Goal: Use online tool/utility: Use online tool/utility

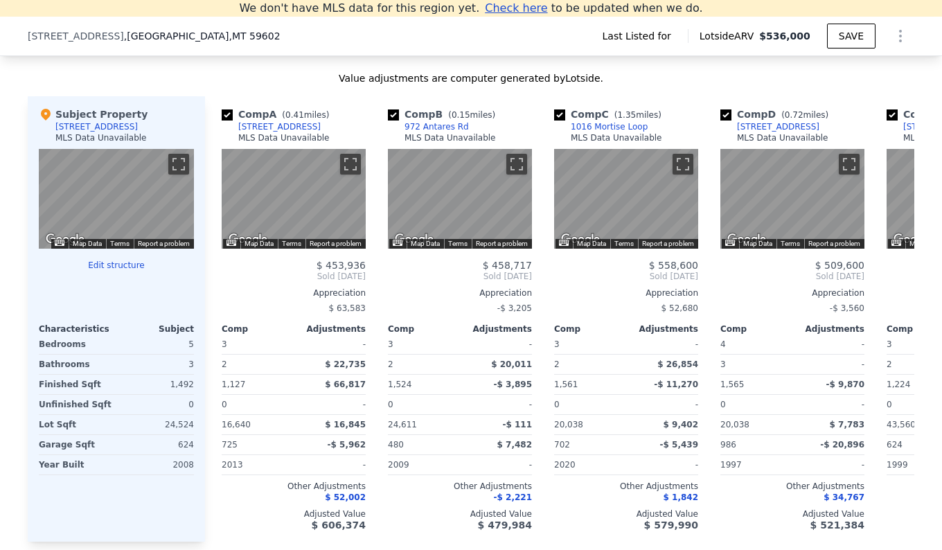
scroll to position [1161, 0]
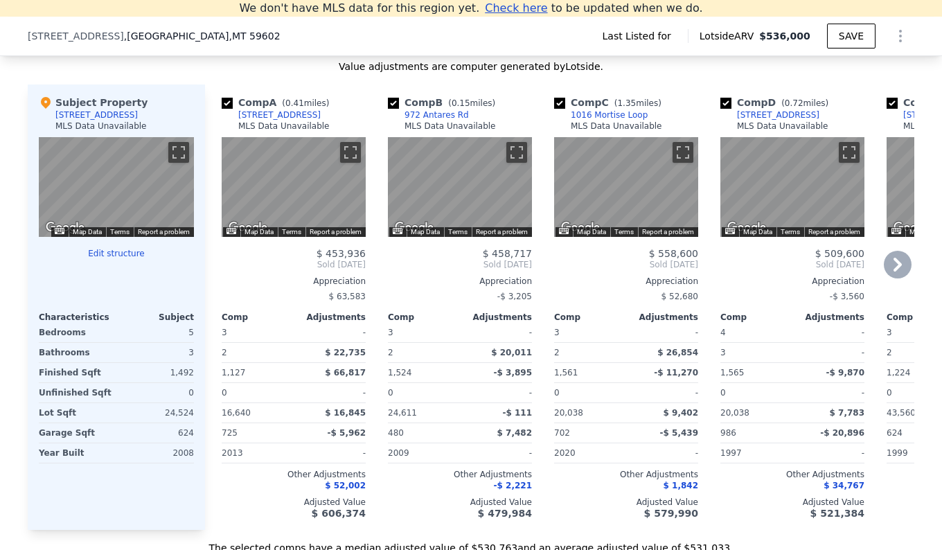
click at [891, 265] on icon at bounding box center [898, 265] width 28 height 28
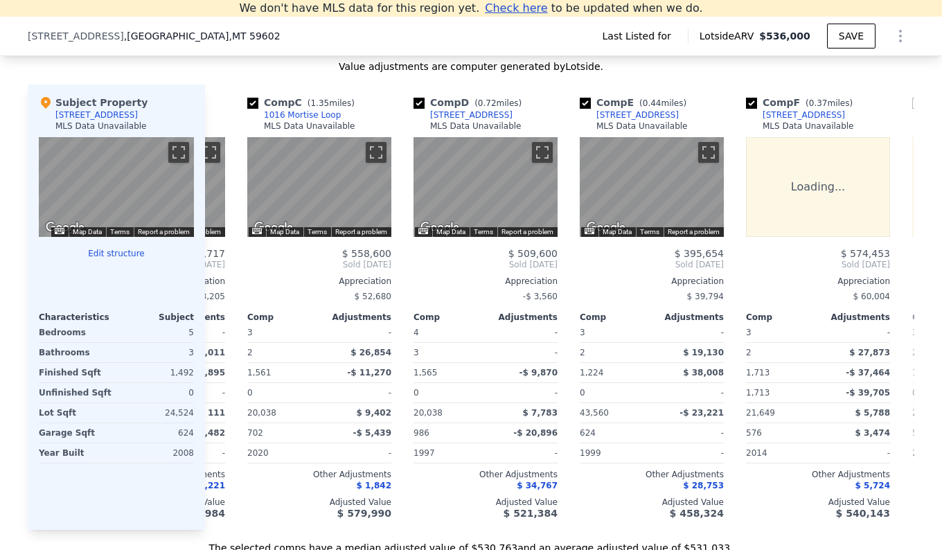
scroll to position [0, 332]
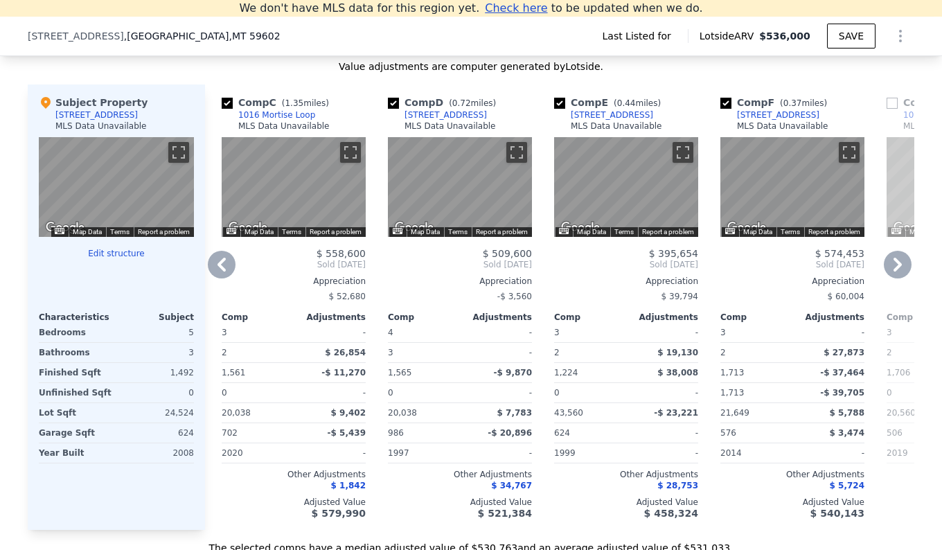
click at [891, 265] on icon at bounding box center [898, 265] width 28 height 28
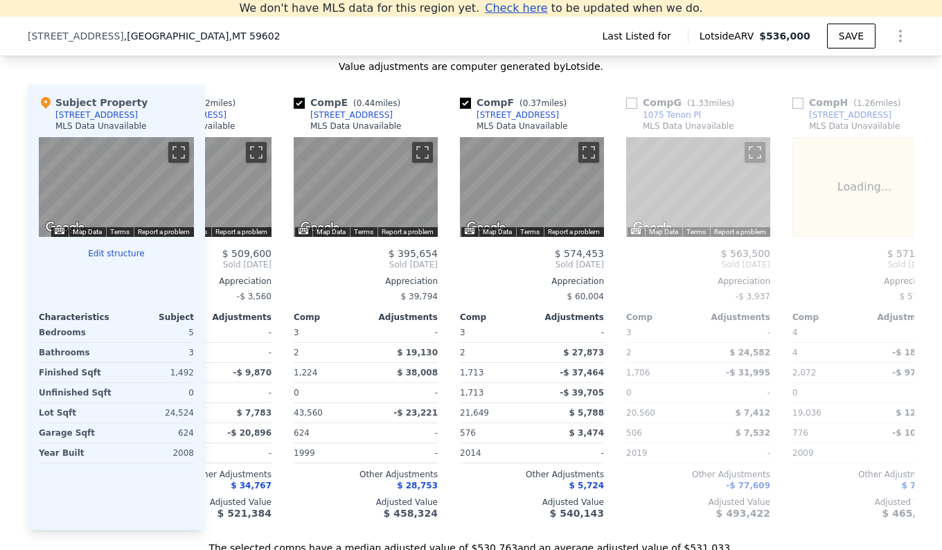
scroll to position [0, 665]
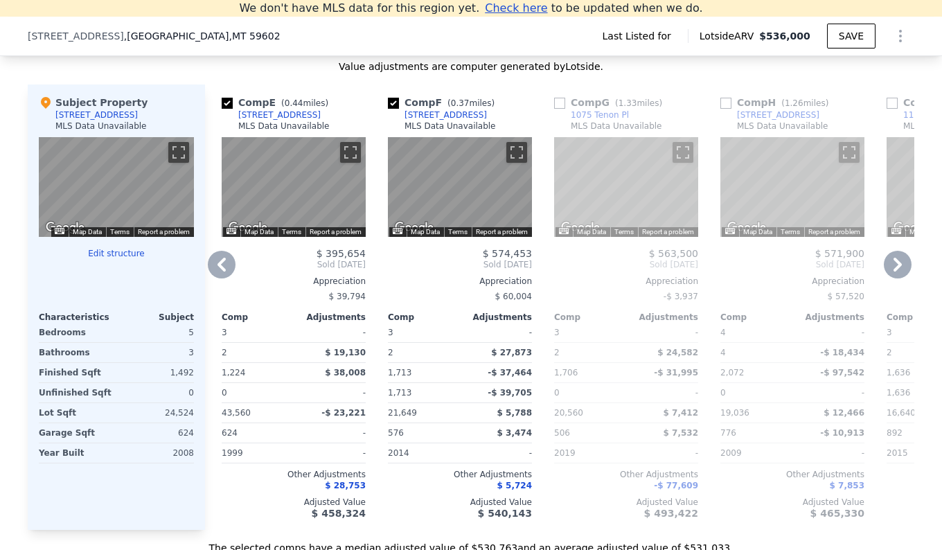
click at [222, 103] on input "checkbox" at bounding box center [227, 103] width 11 height 11
checkbox input "false"
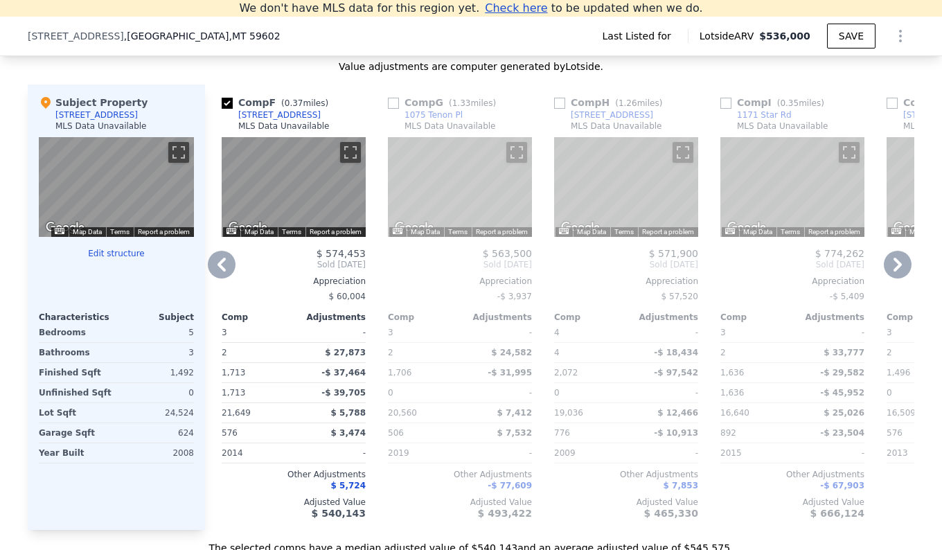
click at [220, 266] on icon at bounding box center [222, 265] width 28 height 28
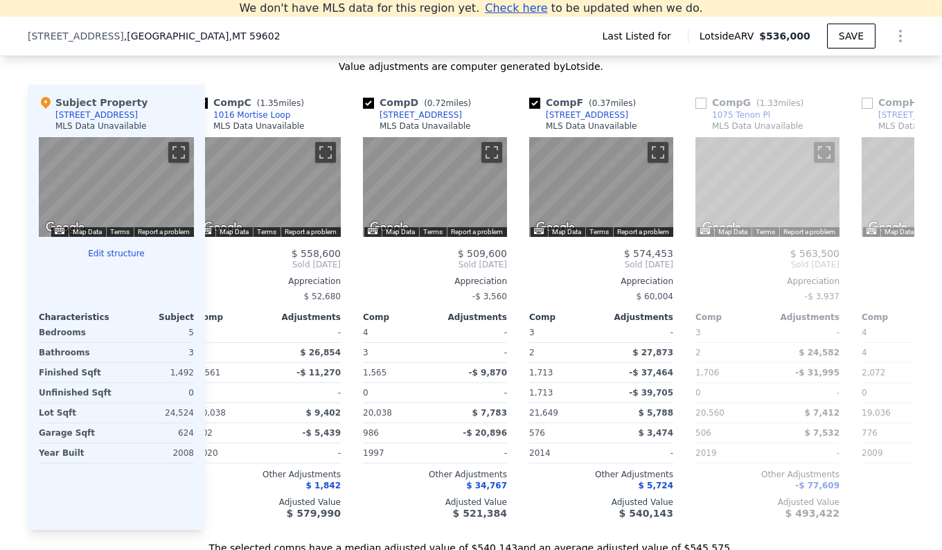
scroll to position [0, 332]
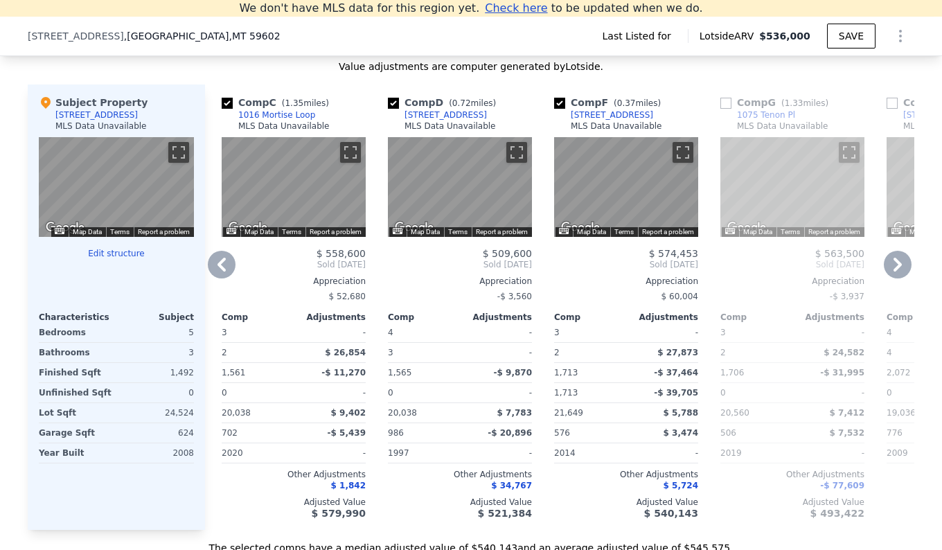
click at [220, 266] on icon at bounding box center [222, 265] width 28 height 28
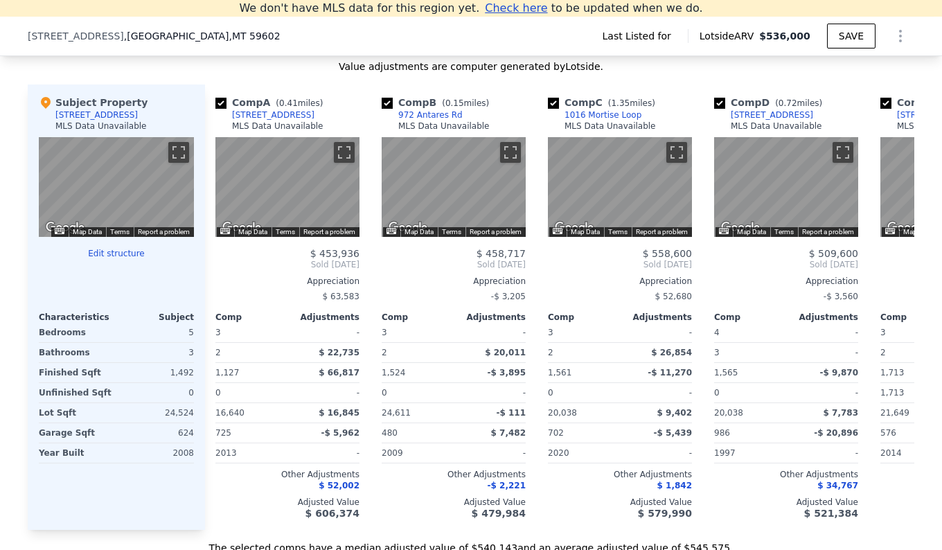
scroll to position [0, 0]
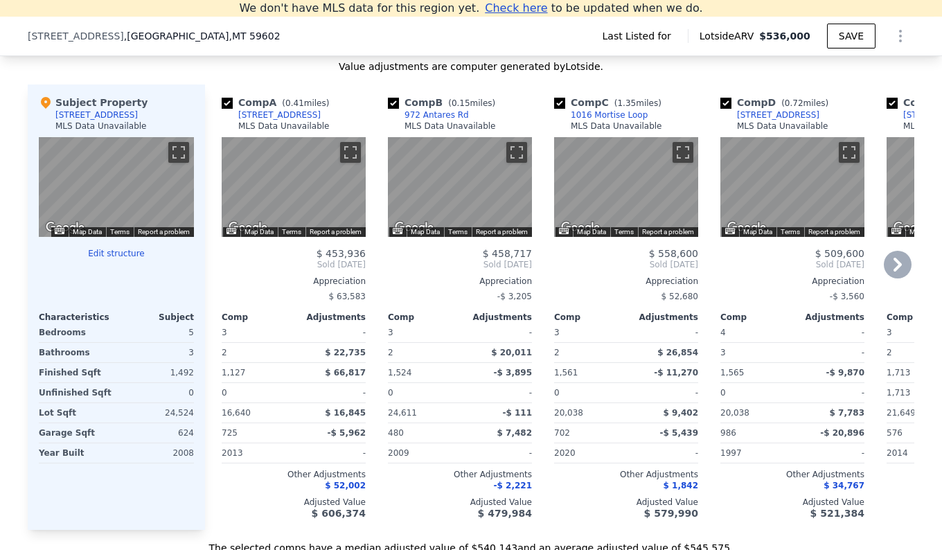
click at [222, 102] on input "checkbox" at bounding box center [227, 103] width 11 height 11
checkbox input "false"
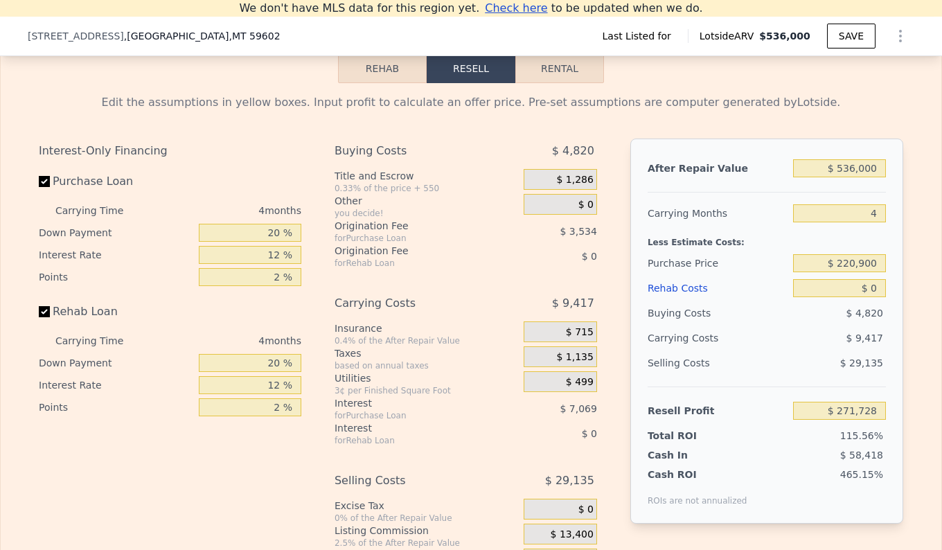
scroll to position [1854, 0]
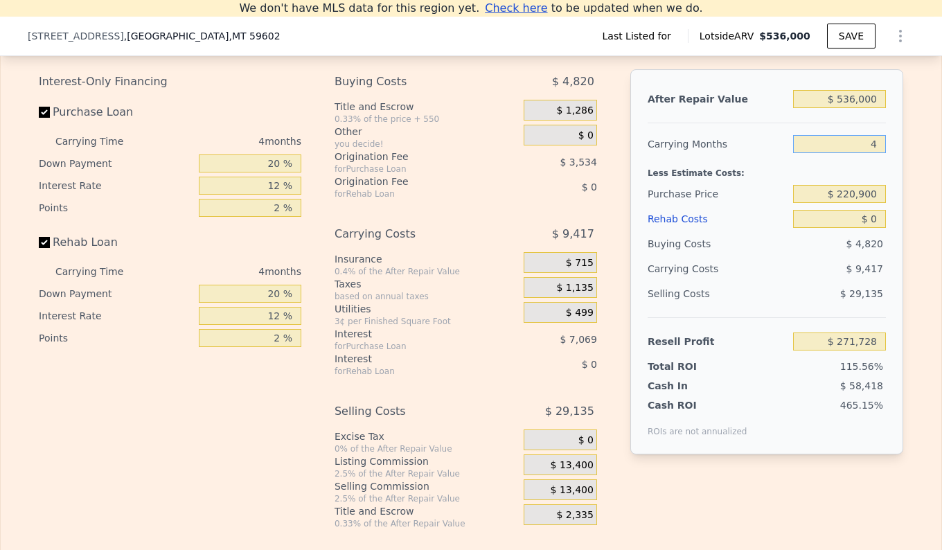
click at [876, 152] on input "4" at bounding box center [839, 144] width 93 height 18
type input "2"
type input "$ 276,436"
type input "2"
click at [855, 174] on div "Less Estimate Costs:" at bounding box center [767, 169] width 238 height 25
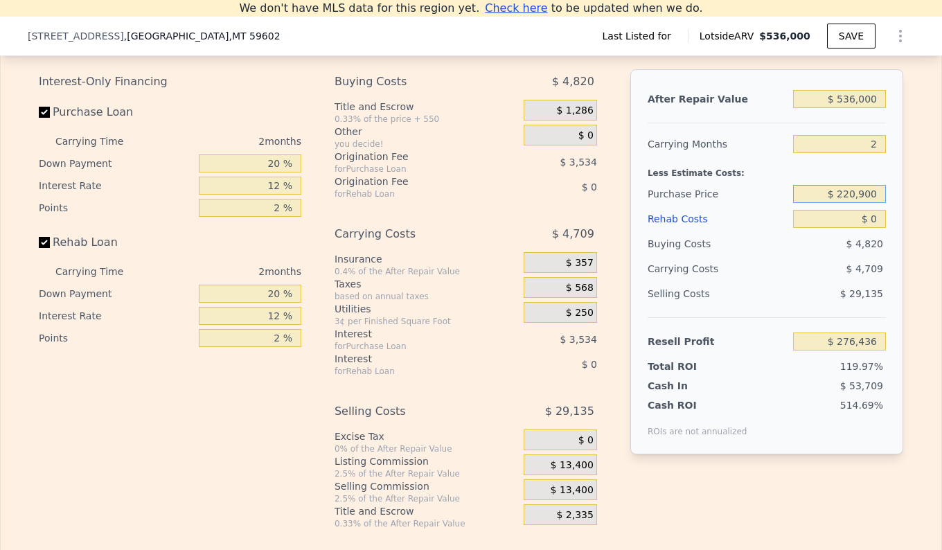
drag, startPoint x: 875, startPoint y: 203, endPoint x: 829, endPoint y: 204, distance: 45.7
click at [829, 203] on input "$ 220,900" at bounding box center [839, 194] width 93 height 18
type input "$ 490,000"
click at [877, 228] on input "$ 0" at bounding box center [839, 219] width 93 height 18
type input "-$ 2,172"
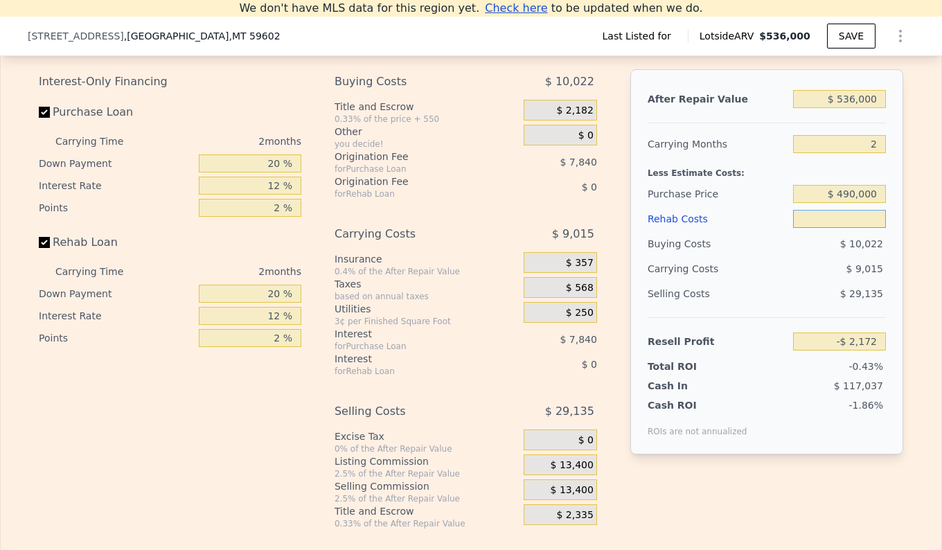
type input "$ 5"
type input "-$ 2,177"
type input "$ 50"
type input "-$ 2,223"
type input "$ 500"
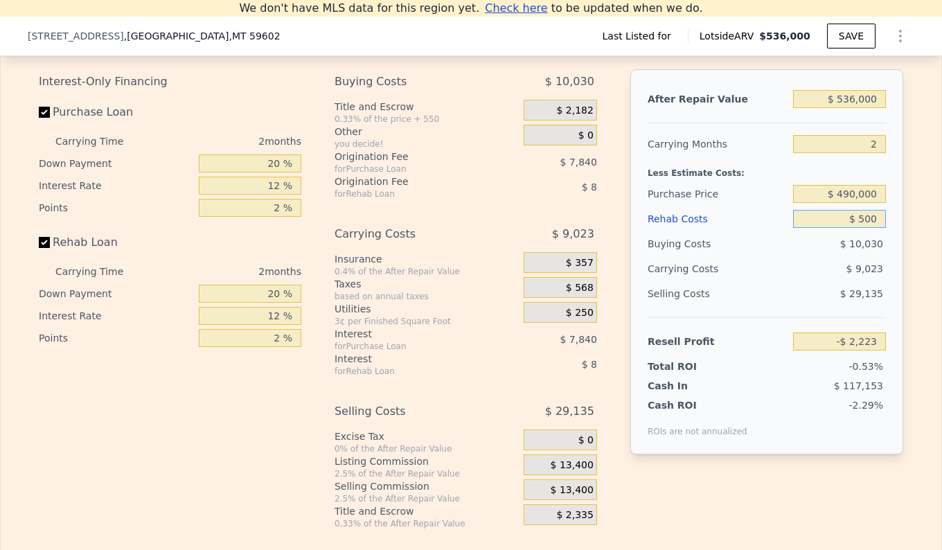
type input "-$ 2,688"
type input "$ 5,000"
type input "-$ 7,332"
type input "$ 5,000"
click at [850, 203] on input "$ 490,000" at bounding box center [839, 194] width 93 height 18
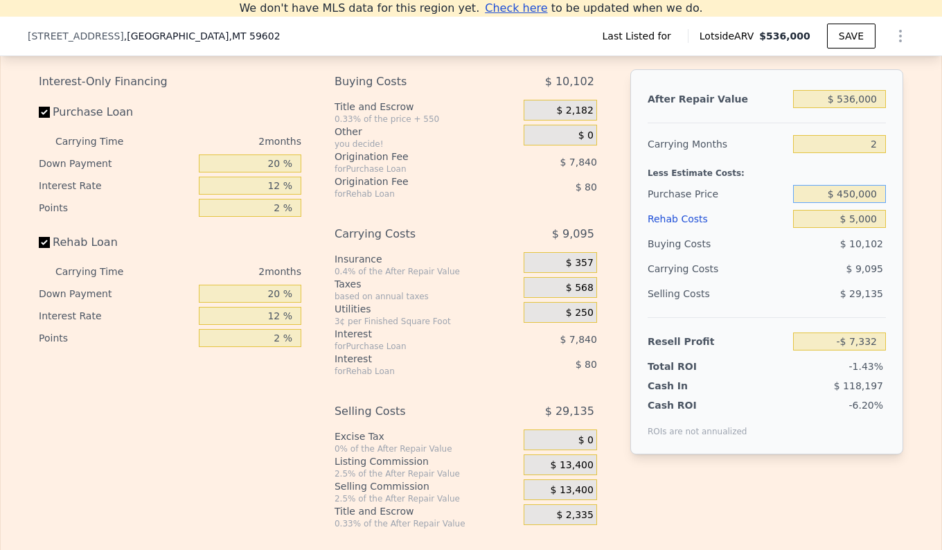
type input "$ 450,000"
click at [898, 265] on div "After Repair Value $ 536,000 Carrying Months 2 Less Estimate Costs: Purchase Pr…" at bounding box center [766, 261] width 273 height 385
type input "$ 34,081"
type input "4"
type input "$ 0"
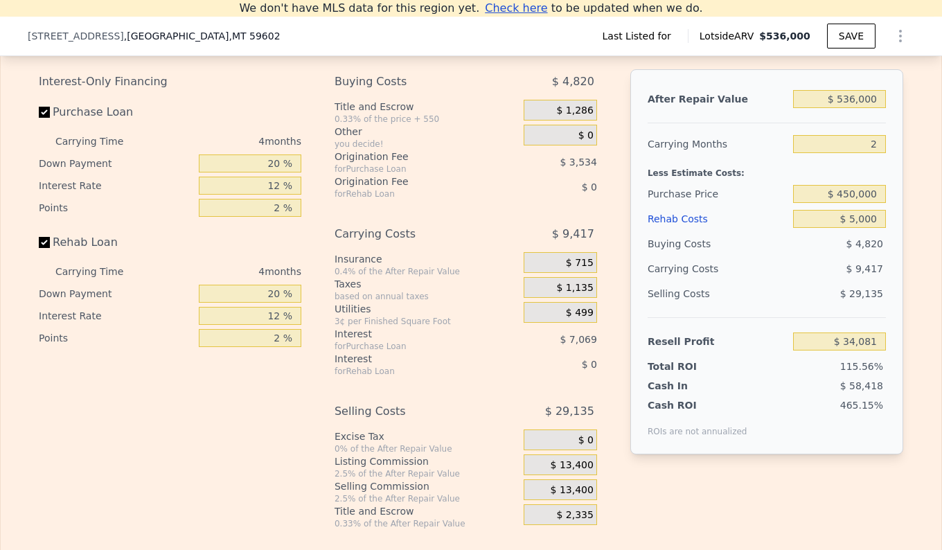
type input "$ 271,728"
checkbox input "true"
click at [874, 228] on input "$ 0" at bounding box center [839, 219] width 93 height 18
type input "$ 05"
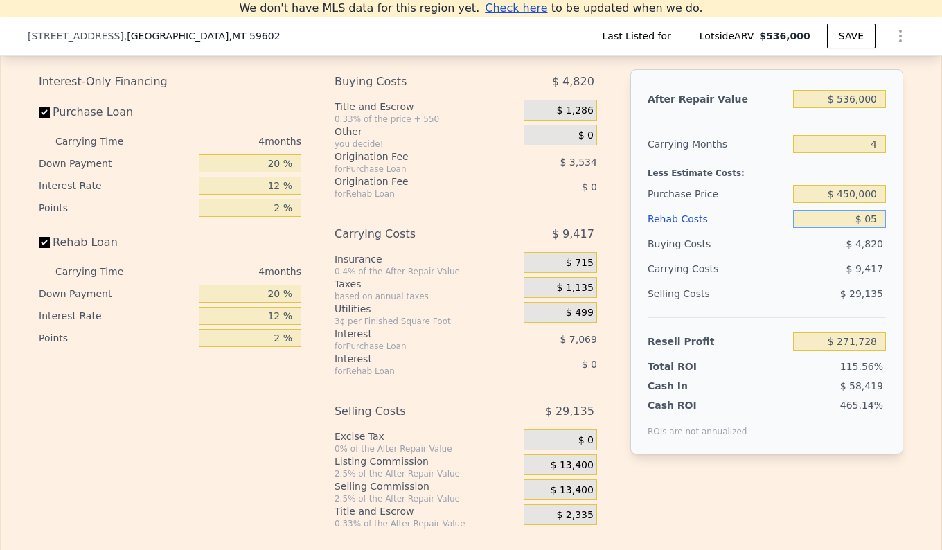
type input "$ 271,723"
type input "$ 050"
type input "$ 271,677"
type input "$ 0"
type input "$ 271,728"
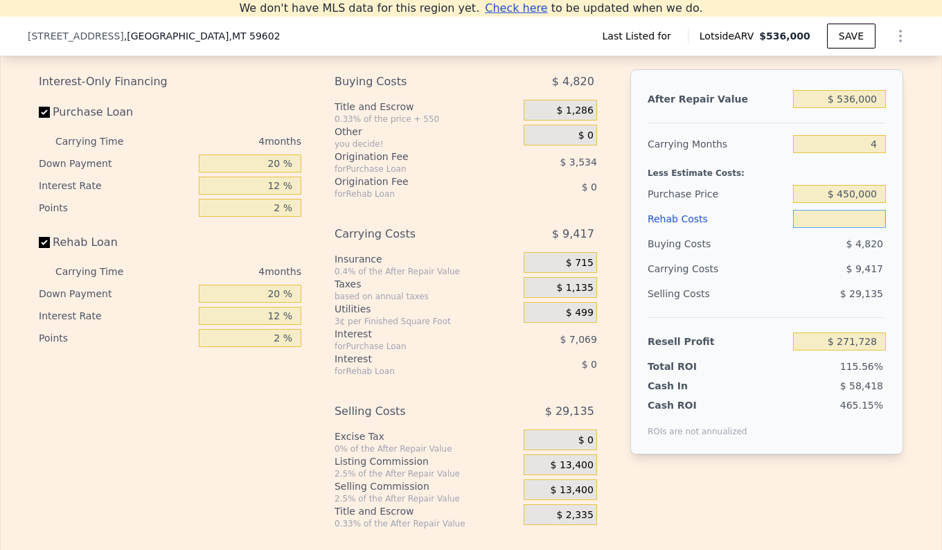
type input "$ 5"
type input "$ 271,723"
type input "$ 50"
type input "$ 271,677"
type input "$ 500"
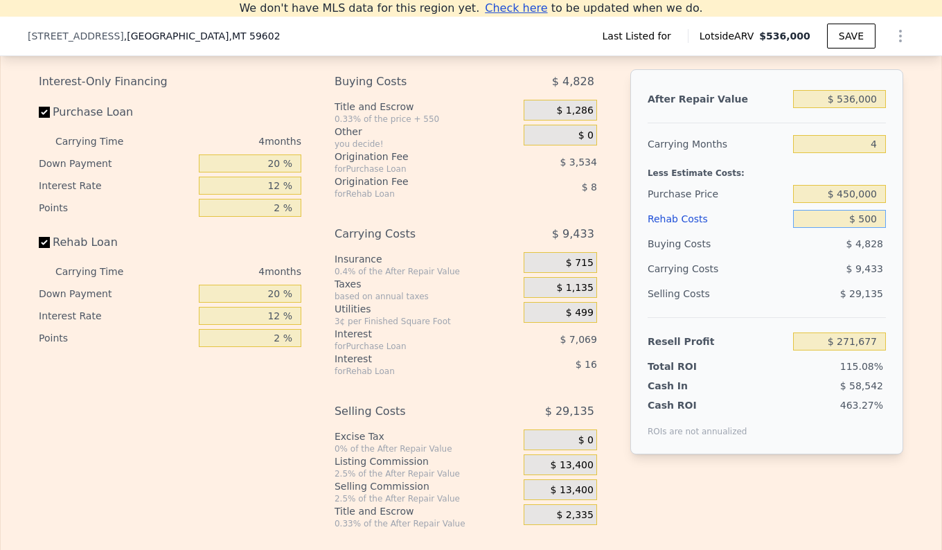
type input "$ 271,204"
type input "$ 5,000"
type input "$ 266,488"
type input "$ 5,000"
click at [915, 208] on div "Edit the assumptions in yellow boxes. Input profit to calculate an offer price.…" at bounding box center [471, 271] width 941 height 515
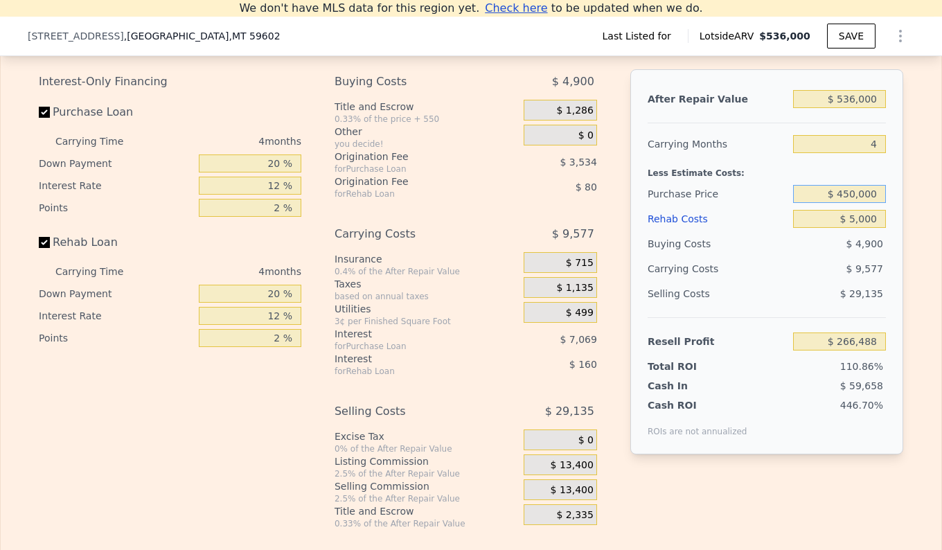
click at [851, 203] on input "$ 450,000" at bounding box center [839, 194] width 93 height 18
type input "$ 500,000"
click at [930, 195] on div "Edit the assumptions in yellow boxes. Input profit to calculate an offer price.…" at bounding box center [471, 271] width 941 height 515
type input "-$ 26,939"
click at [844, 203] on input "$ 500,000" at bounding box center [839, 194] width 93 height 18
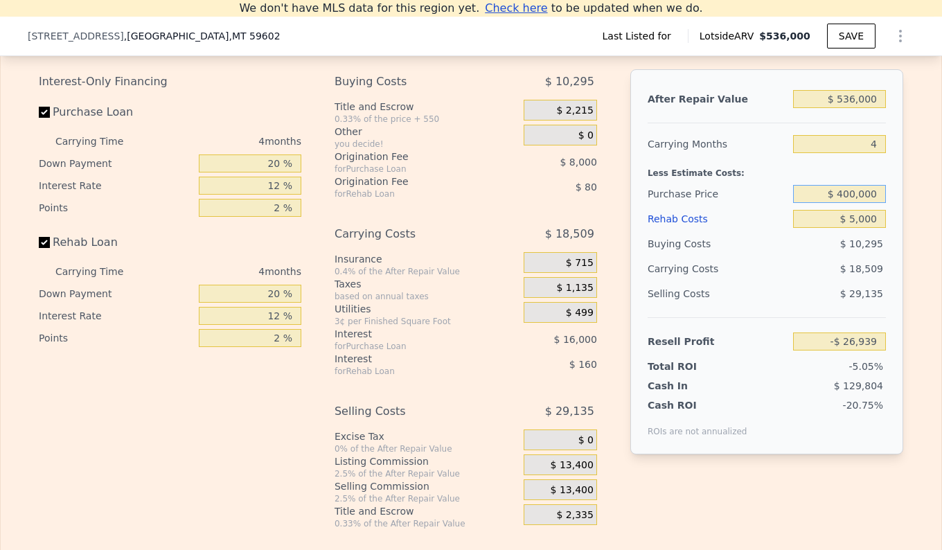
click at [849, 203] on input "$ 400,000" at bounding box center [839, 194] width 93 height 18
type input "$ 490,000"
click at [895, 193] on div "After Repair Value $ 536,000 Carrying Months 4 Less Estimate Costs: Purchase Pr…" at bounding box center [766, 261] width 273 height 385
type input "-$ 16,426"
click at [872, 152] on input "4" at bounding box center [839, 144] width 93 height 18
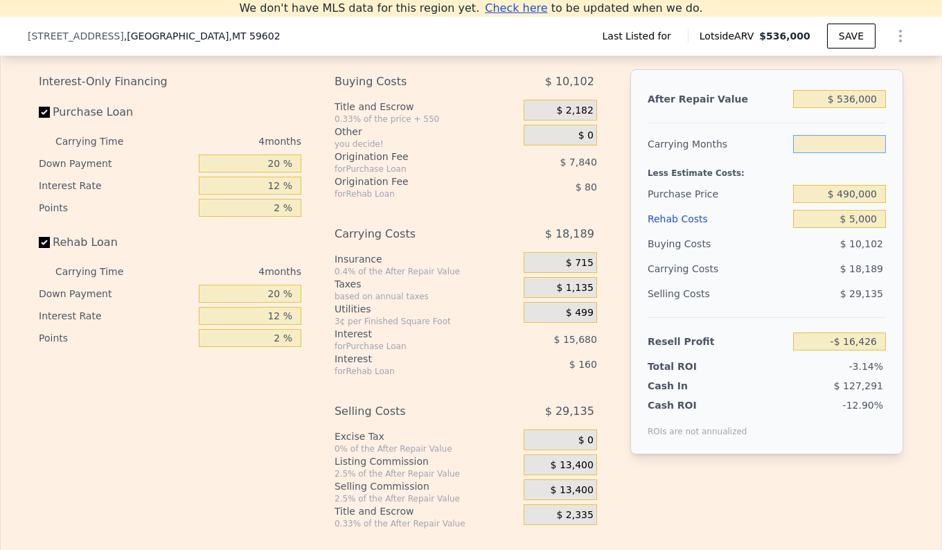
type input "2"
type input "-$ 7,332"
type input "2"
click at [909, 170] on div "Edit the assumptions in yellow boxes. Input profit to calculate an offer price.…" at bounding box center [471, 271] width 941 height 515
click at [846, 201] on input "$ 490,000" at bounding box center [839, 194] width 93 height 18
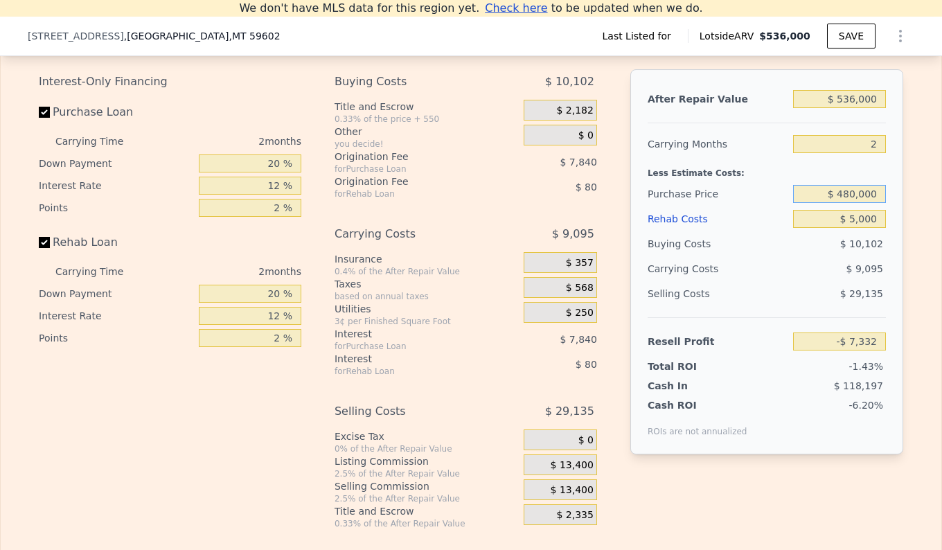
type input "$ 480,000"
click at [811, 256] on div "$ 10,102" at bounding box center [839, 243] width 93 height 25
type input "$ 3,022"
click at [849, 203] on input "$ 480,000" at bounding box center [839, 194] width 93 height 18
type input "$ 470,000"
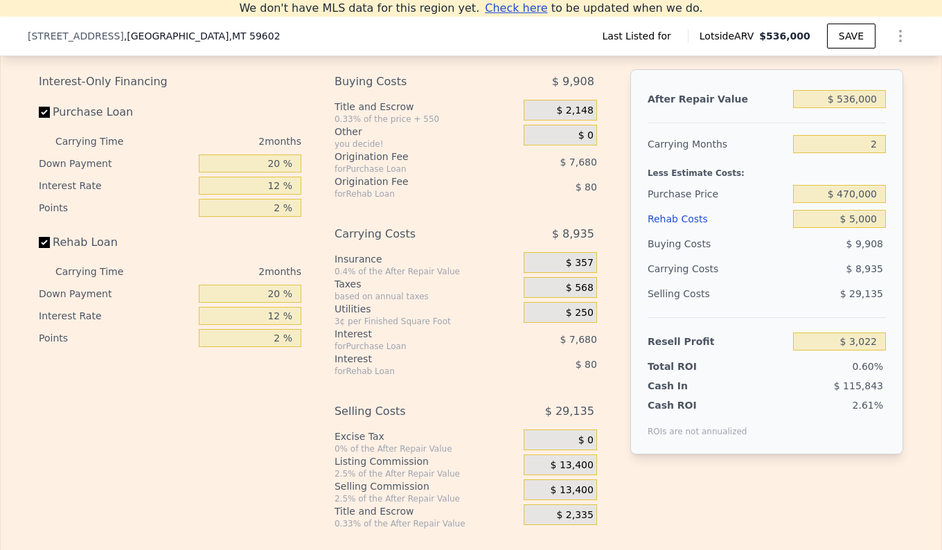
click at [844, 256] on div "$ 9,908" at bounding box center [839, 243] width 93 height 25
type input "$ 13,375"
click at [849, 200] on input "$ 470,000" at bounding box center [839, 194] width 93 height 18
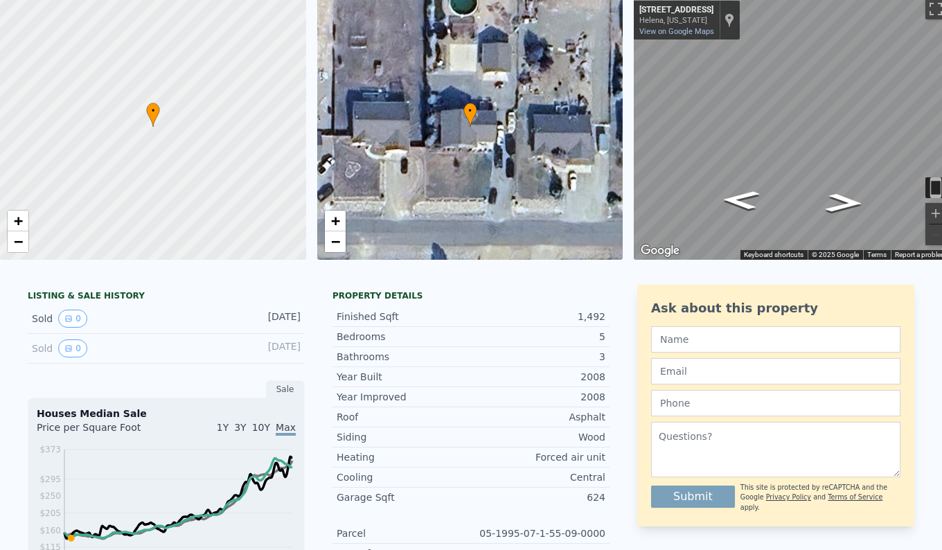
scroll to position [16, 0]
